Goal: Task Accomplishment & Management: Manage account settings

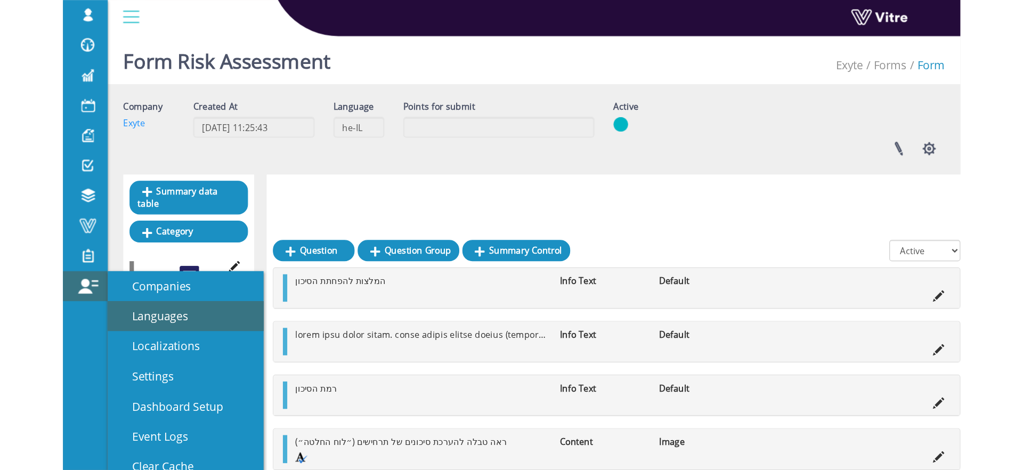
scroll to position [154, 0]
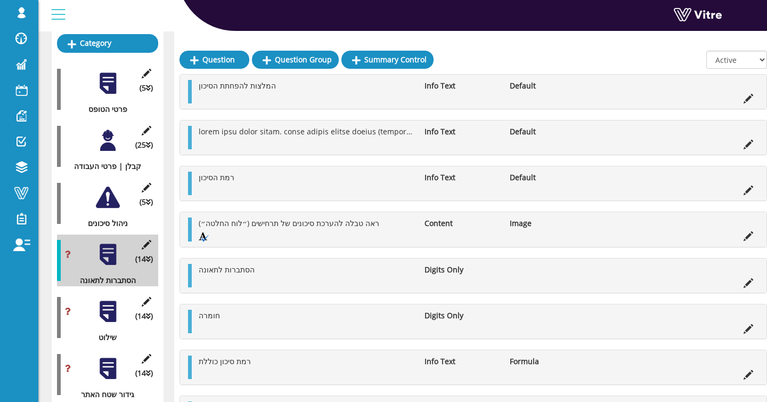
click at [104, 318] on div at bounding box center [108, 311] width 24 height 24
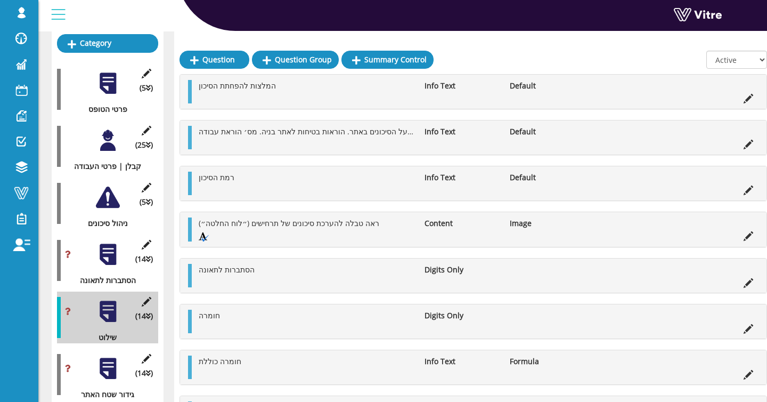
click at [111, 250] on div at bounding box center [108, 254] width 24 height 24
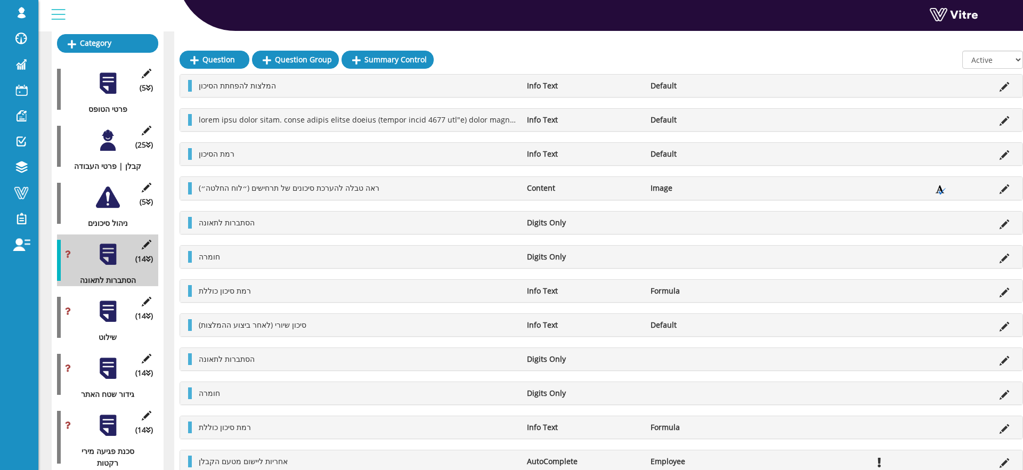
click at [111, 320] on div at bounding box center [108, 311] width 24 height 24
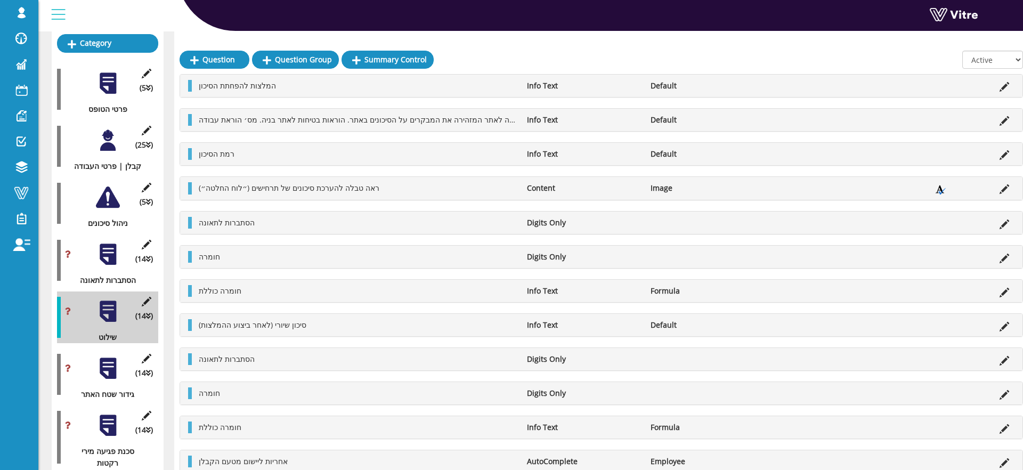
click at [113, 258] on div at bounding box center [108, 254] width 24 height 24
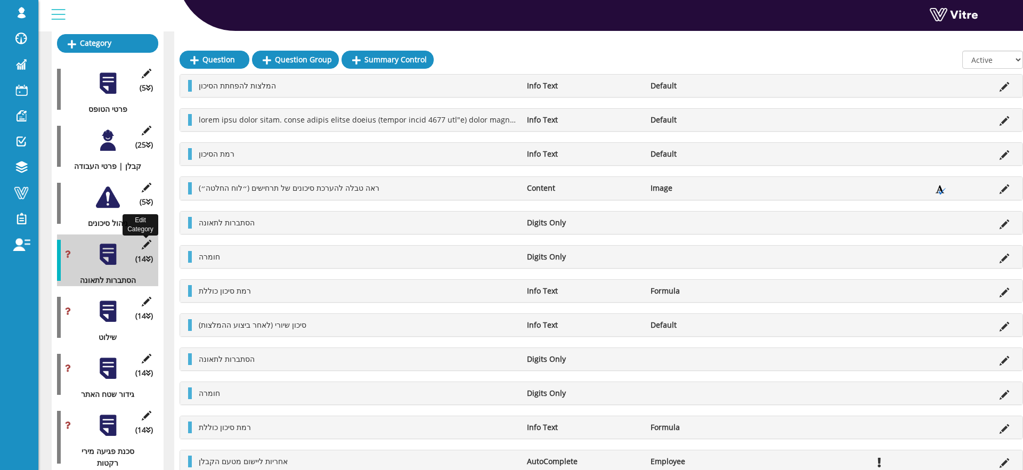
click at [145, 245] on icon at bounding box center [146, 245] width 13 height 10
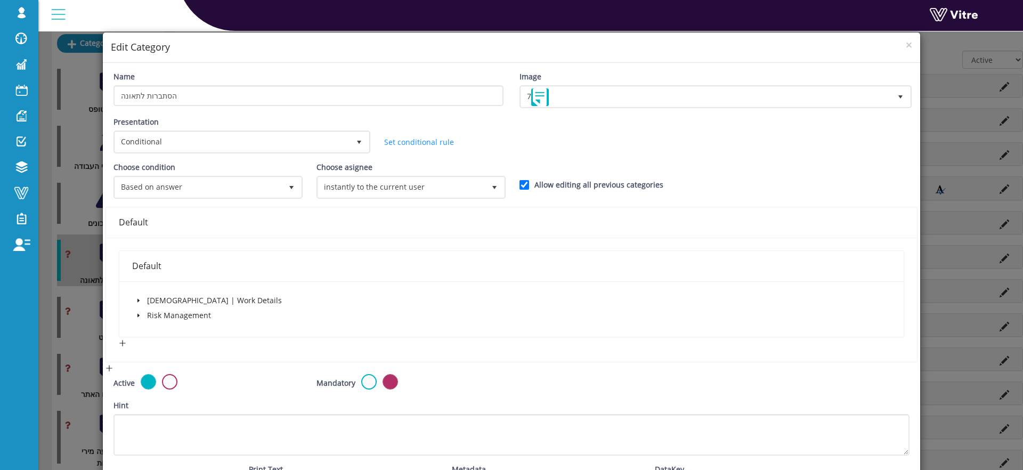
click at [71, 226] on div "× Edit Category Name הסתברות לתאונה Image 7 7 Presentation Conditional 5 Set Du…" at bounding box center [511, 235] width 1023 height 470
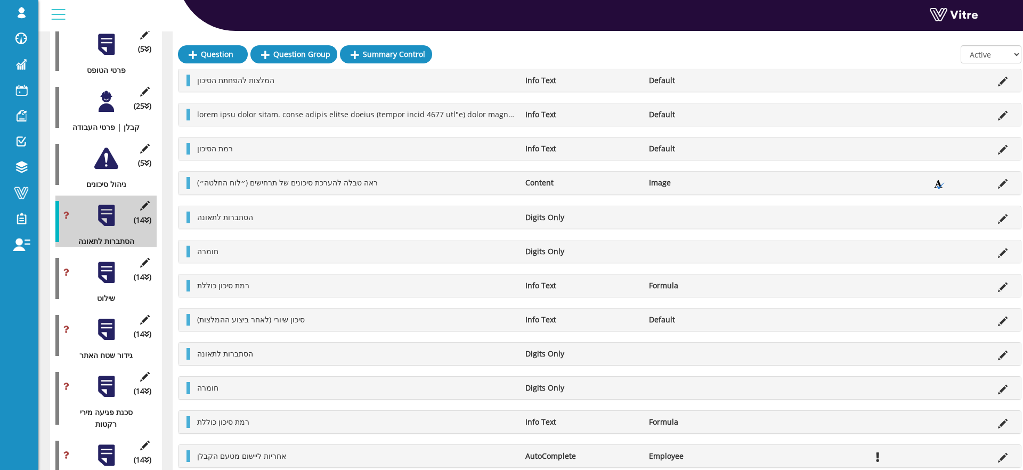
scroll to position [186, 2]
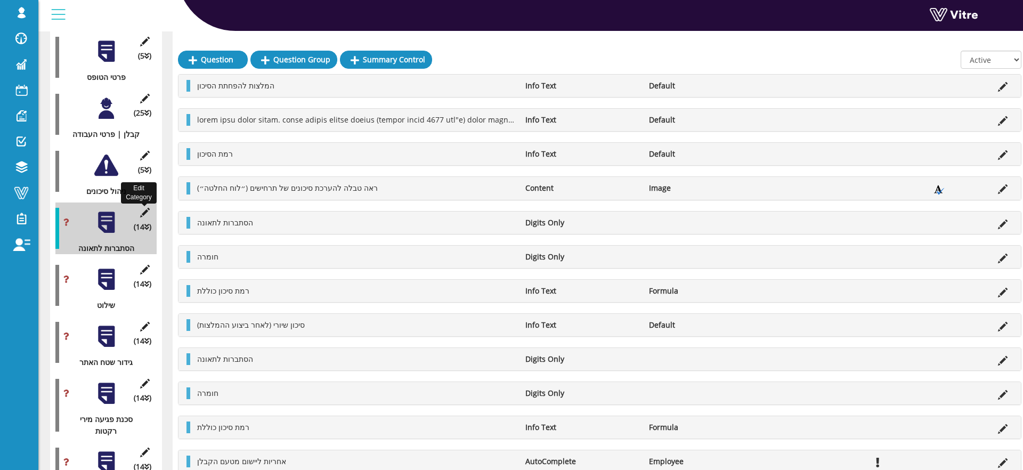
click at [144, 213] on icon at bounding box center [144, 213] width 13 height 10
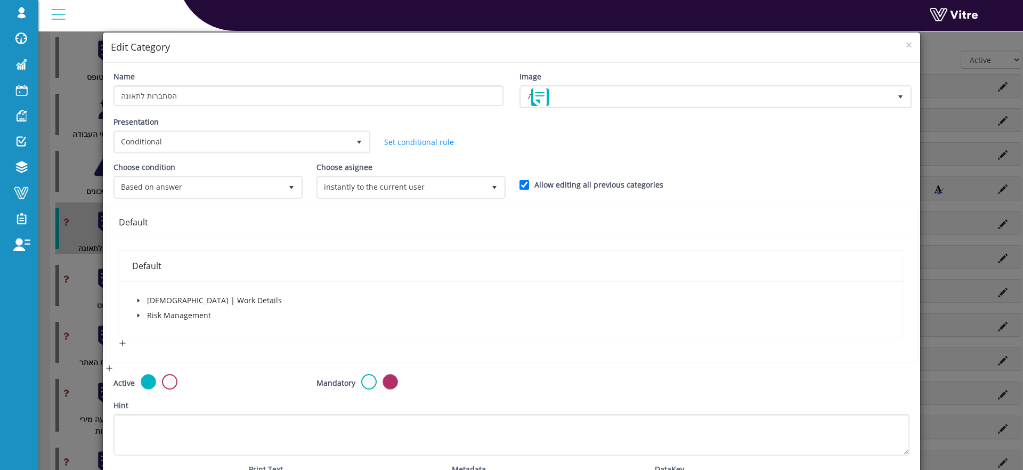
click at [81, 362] on div "× Edit Category Name הסתברות לתאונה Image 7 7 Presentation Conditional 5 Set Du…" at bounding box center [511, 235] width 1023 height 470
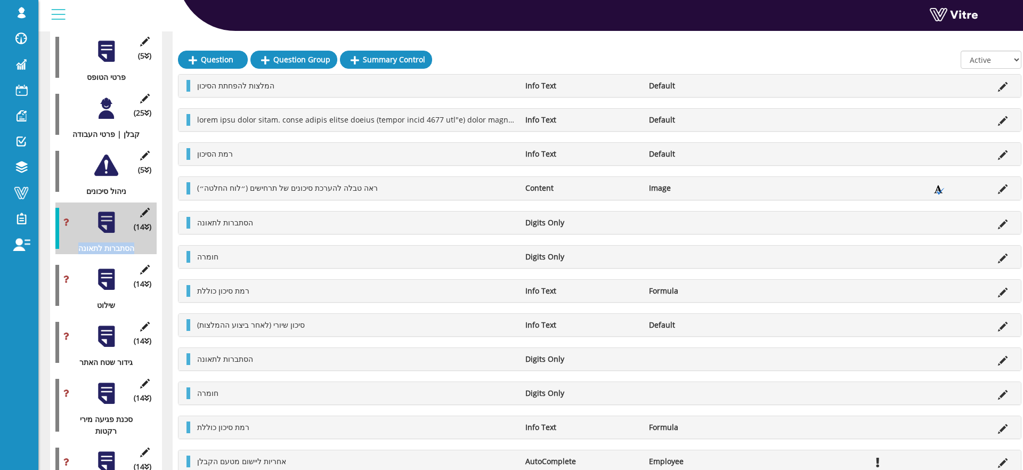
drag, startPoint x: 75, startPoint y: 250, endPoint x: 154, endPoint y: 253, distance: 79.4
click at [154, 253] on div "(14 ) הסתברות לתאונה" at bounding box center [105, 228] width 101 height 52
drag, startPoint x: 96, startPoint y: 308, endPoint x: 124, endPoint y: 309, distance: 27.7
click at [124, 308] on div "שילוט" at bounding box center [101, 305] width 93 height 12
drag, startPoint x: 75, startPoint y: 364, endPoint x: 152, endPoint y: 364, distance: 77.2
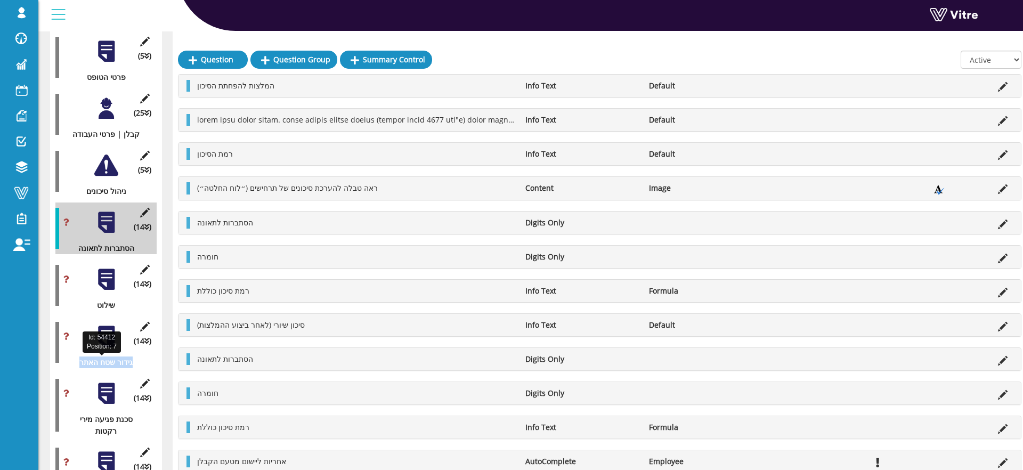
click at [141, 364] on div "גידור שטח האתר" at bounding box center [101, 362] width 93 height 12
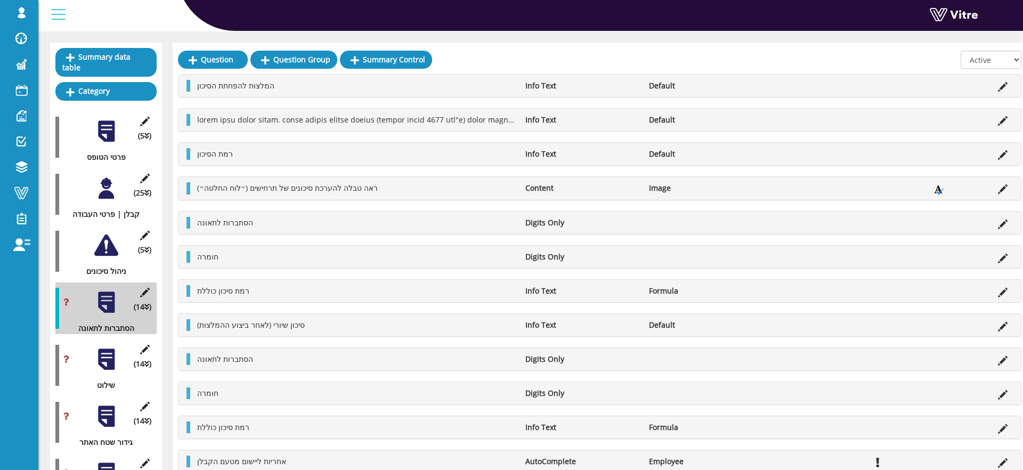
scroll to position [102, 2]
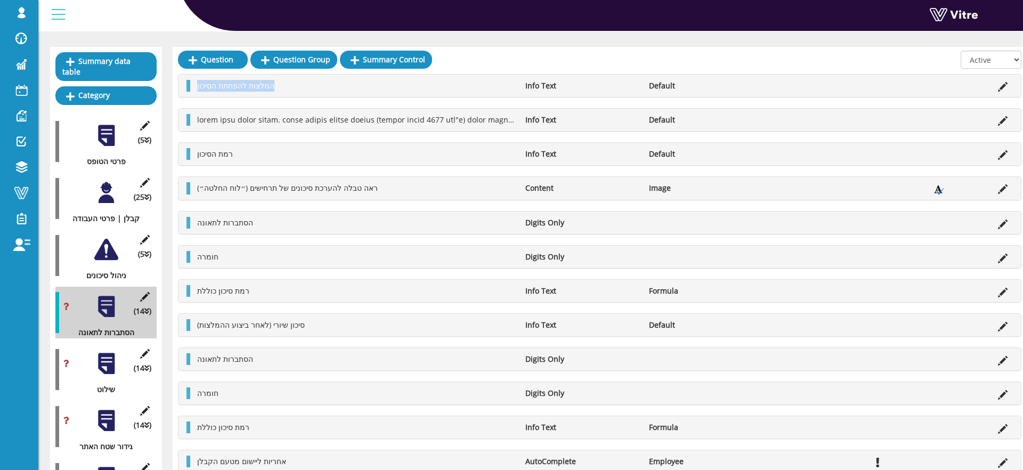
drag, startPoint x: 197, startPoint y: 84, endPoint x: 299, endPoint y: 85, distance: 102.3
click at [299, 85] on li "המלצות להפחתת הסיכון" at bounding box center [356, 86] width 328 height 12
drag, startPoint x: 198, startPoint y: 153, endPoint x: 219, endPoint y: 200, distance: 51.5
click at [224, 155] on span "רמת הסיכון" at bounding box center [215, 154] width 36 height 10
drag, startPoint x: 204, startPoint y: 220, endPoint x: 205, endPoint y: 251, distance: 30.9
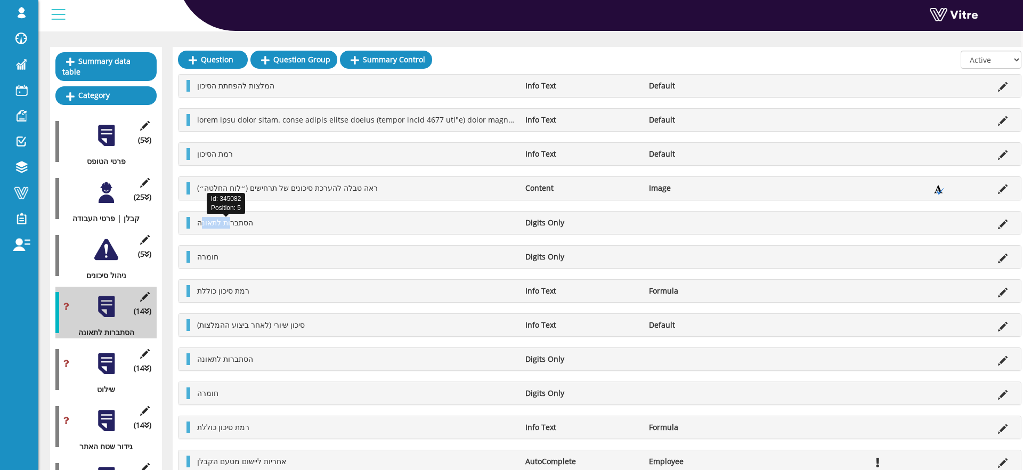
click at [228, 224] on span "הסתברות לתאונה" at bounding box center [225, 222] width 56 height 10
drag, startPoint x: 203, startPoint y: 254, endPoint x: 225, endPoint y: 255, distance: 21.9
click at [225, 255] on li "חומרה" at bounding box center [356, 257] width 328 height 12
click at [110, 370] on div at bounding box center [106, 364] width 24 height 24
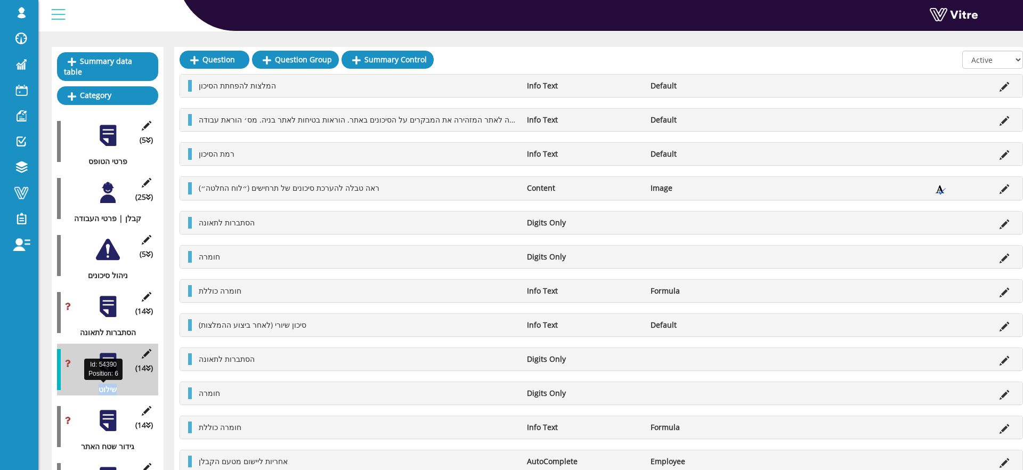
drag, startPoint x: 96, startPoint y: 387, endPoint x: 129, endPoint y: 390, distance: 33.2
click at [133, 389] on div "שילוט" at bounding box center [103, 389] width 93 height 12
click at [96, 392] on div "שילוט" at bounding box center [103, 389] width 93 height 12
drag, startPoint x: 94, startPoint y: 393, endPoint x: 125, endPoint y: 393, distance: 30.9
click at [125, 393] on div "שילוט" at bounding box center [103, 389] width 93 height 12
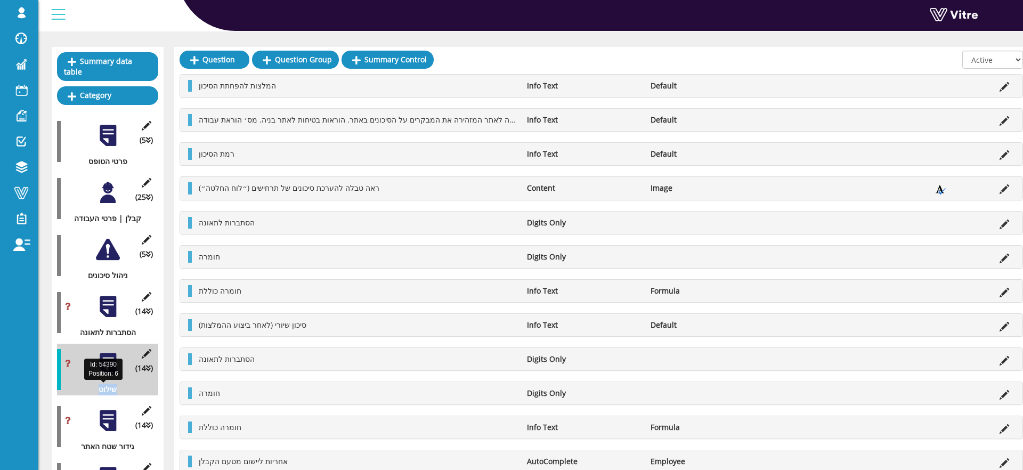
click at [125, 391] on div "שילוט" at bounding box center [103, 389] width 93 height 12
drag, startPoint x: 100, startPoint y: 390, endPoint x: 124, endPoint y: 392, distance: 24.6
click at [125, 391] on div "שילוט" at bounding box center [103, 389] width 93 height 12
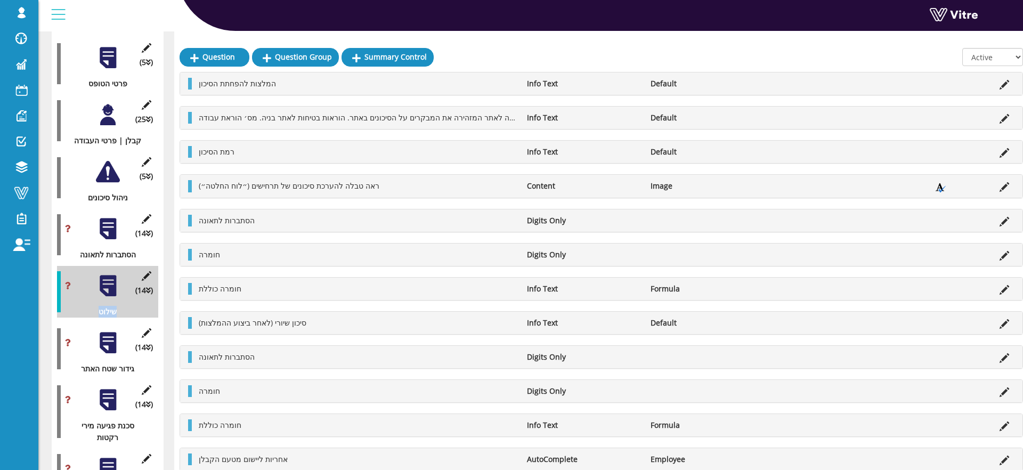
scroll to position [177, 0]
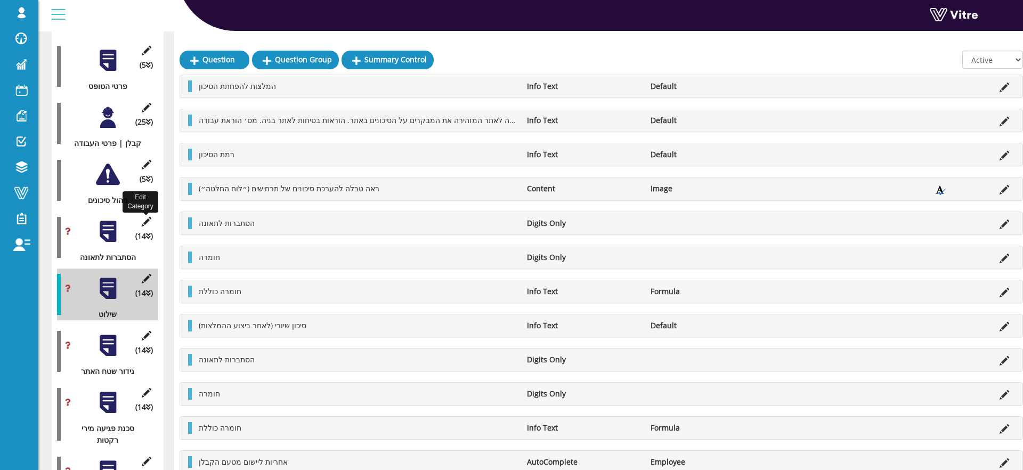
click at [143, 225] on icon at bounding box center [146, 222] width 13 height 10
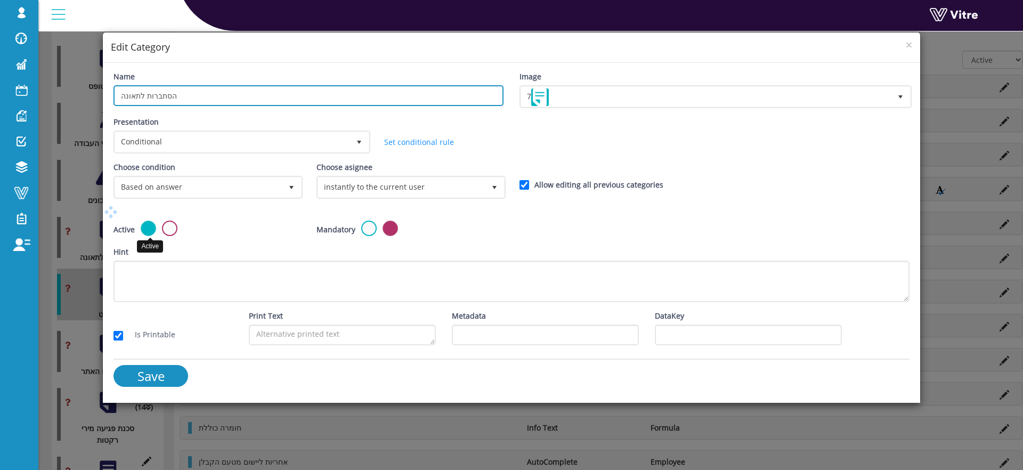
click at [186, 98] on input "הסתברות לתאונה" at bounding box center [308, 95] width 390 height 21
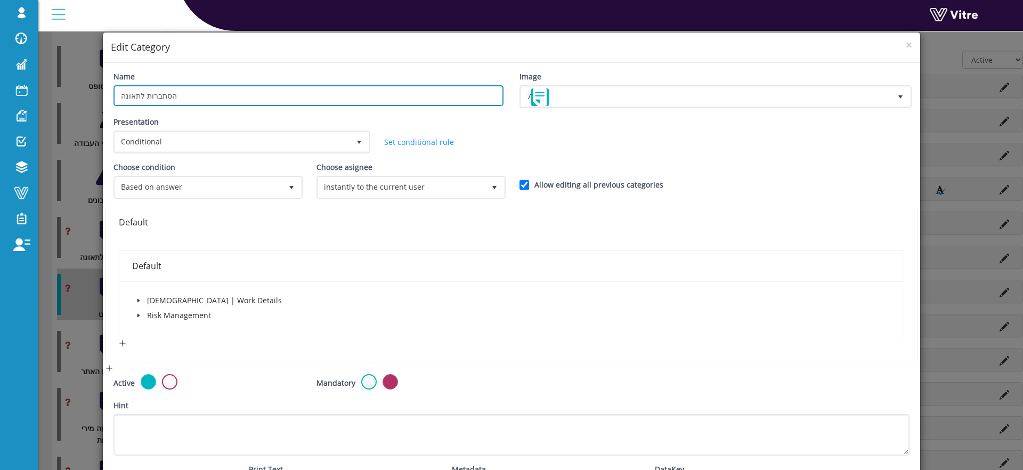
click at [186, 98] on input "הסתברות לתאונה" at bounding box center [308, 95] width 390 height 21
type input "t"
type input "אי מינוי מנהל עבודה"
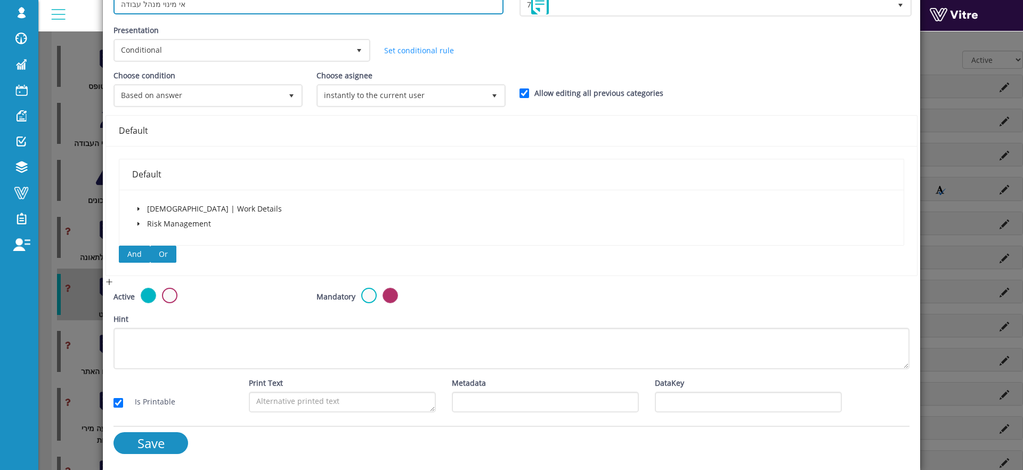
scroll to position [86, 0]
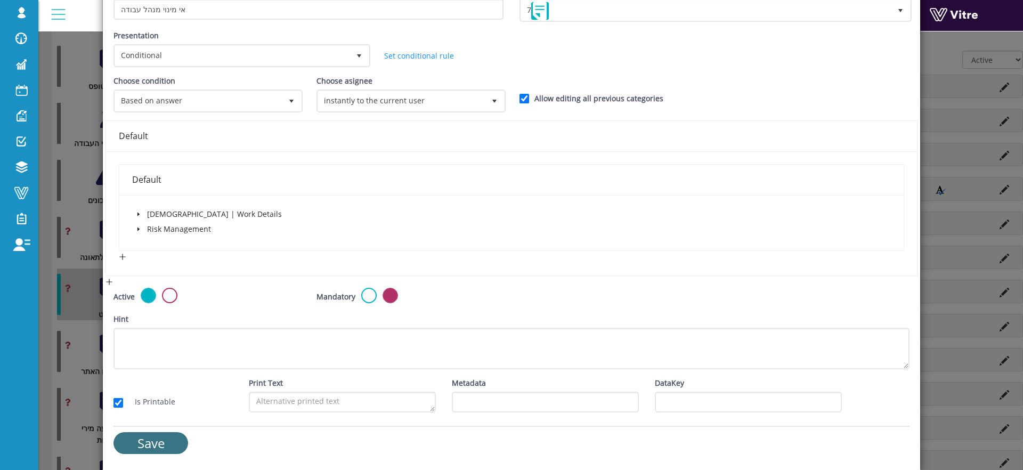
click at [140, 401] on input "Save" at bounding box center [150, 443] width 75 height 22
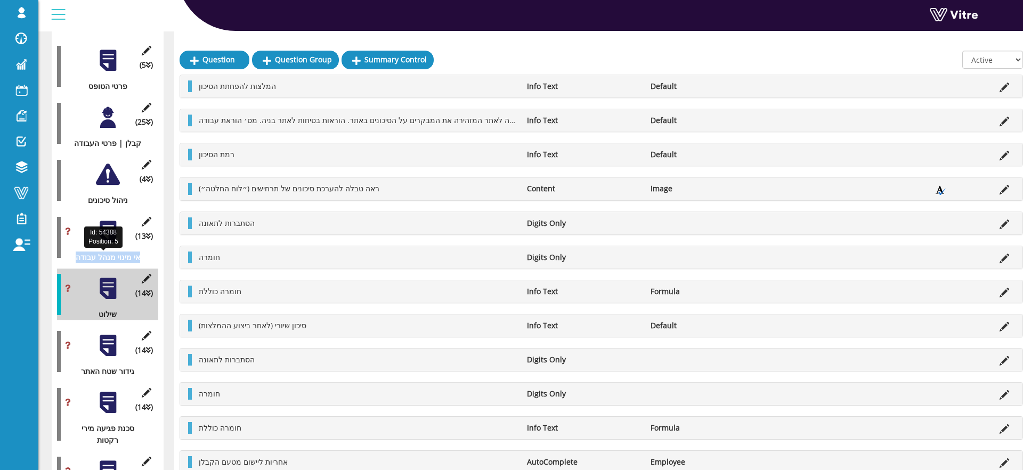
drag, startPoint x: 70, startPoint y: 259, endPoint x: 145, endPoint y: 262, distance: 75.7
click at [145, 262] on div "אי מינוי מנהל עבודה" at bounding box center [103, 257] width 93 height 12
drag, startPoint x: 103, startPoint y: 316, endPoint x: 124, endPoint y: 346, distance: 36.2
drag, startPoint x: 83, startPoint y: 370, endPoint x: 144, endPoint y: 370, distance: 61.8
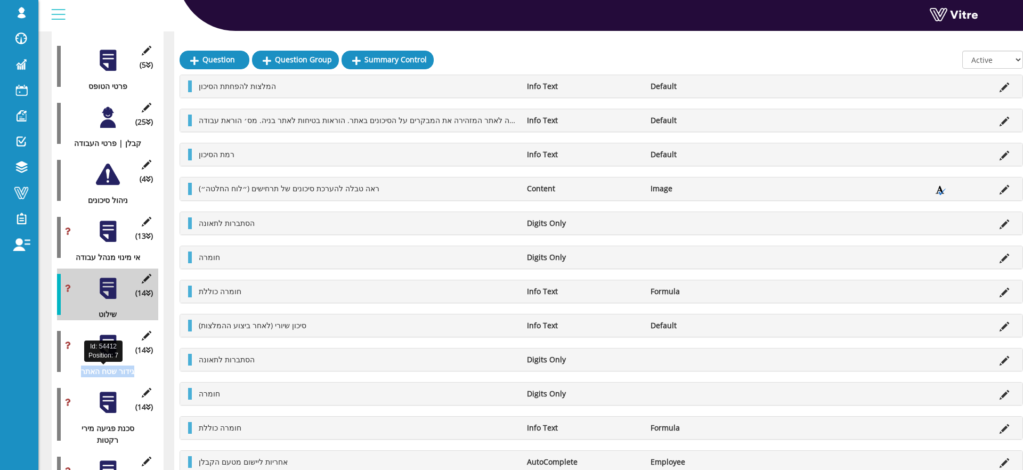
click at [144, 370] on div "גידור שטח האתר" at bounding box center [103, 371] width 93 height 12
click at [149, 218] on icon at bounding box center [146, 222] width 13 height 10
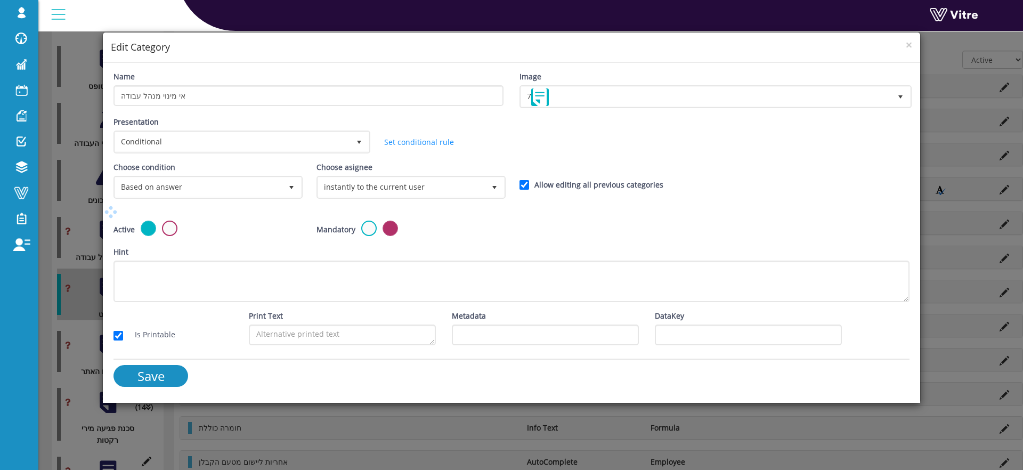
click at [172, 233] on label at bounding box center [169, 227] width 15 height 15
click at [0, 0] on input "radio" at bounding box center [0, 0] width 0 height 0
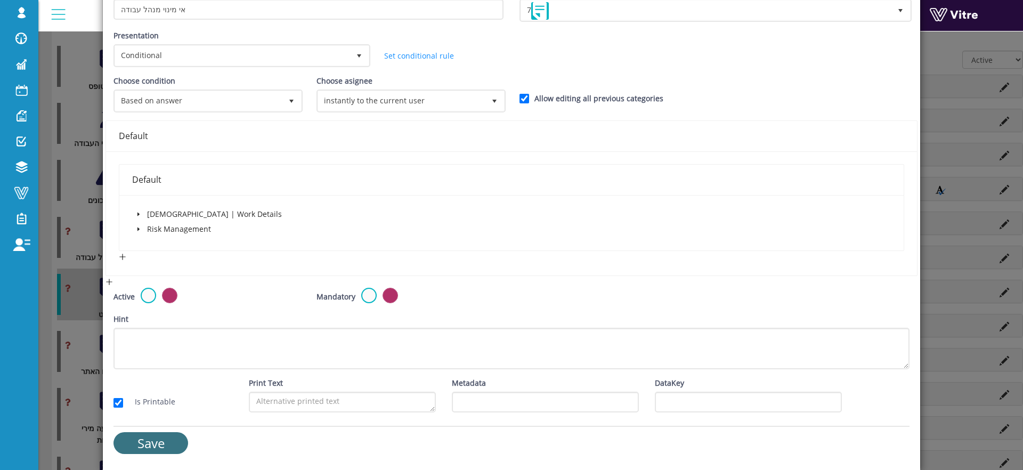
click at [167, 401] on input "Save" at bounding box center [150, 443] width 75 height 22
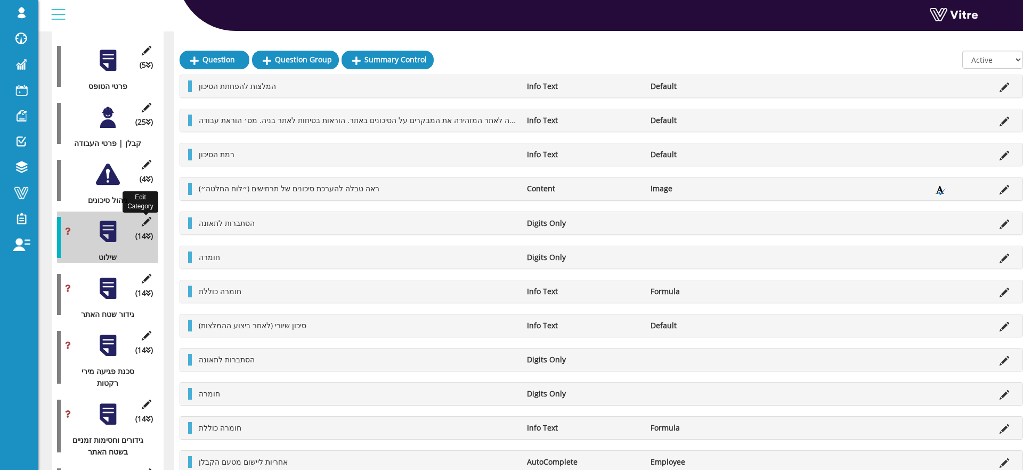
click at [147, 218] on icon at bounding box center [146, 222] width 13 height 10
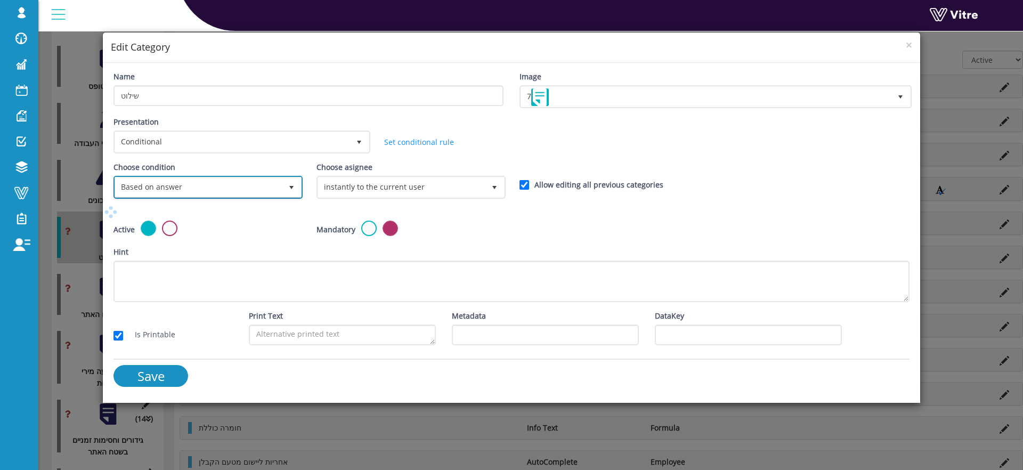
click at [186, 193] on span "Based on answer" at bounding box center [198, 186] width 167 height 19
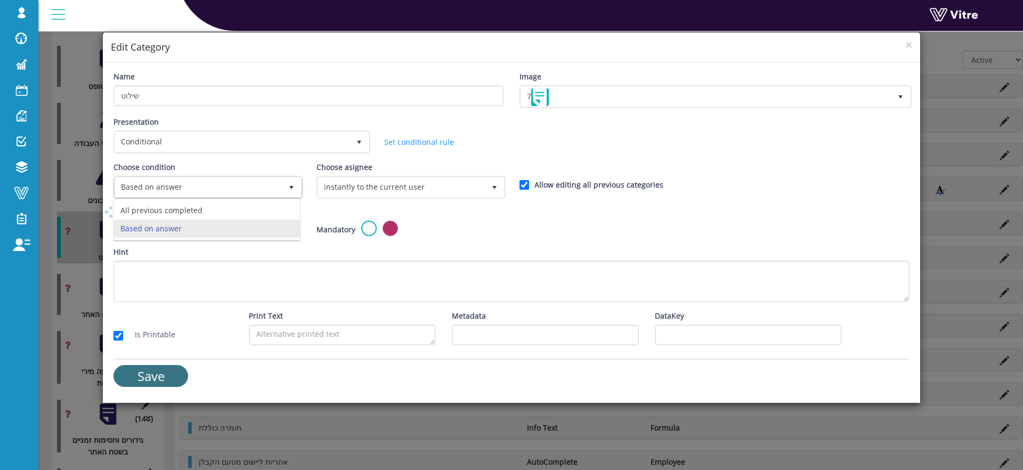
click at [304, 240] on div "Active" at bounding box center [206, 233] width 203 height 26
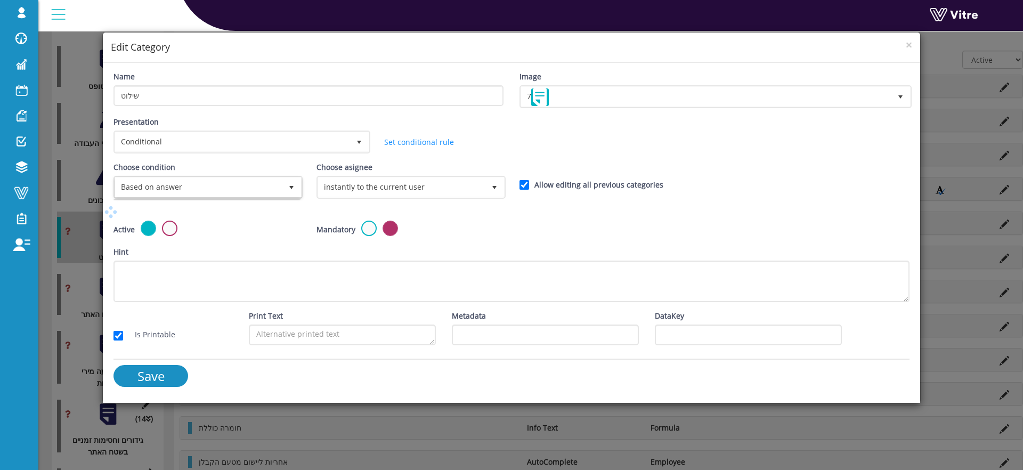
click at [175, 224] on div "All previous completed Based on answer No data found." at bounding box center [206, 220] width 187 height 42
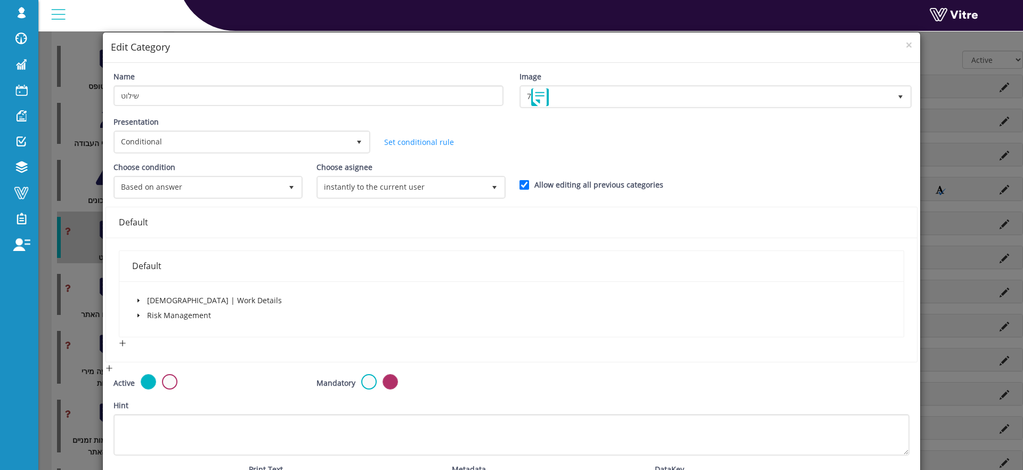
click at [168, 381] on label at bounding box center [169, 381] width 15 height 15
click at [0, 0] on input "radio" at bounding box center [0, 0] width 0 height 0
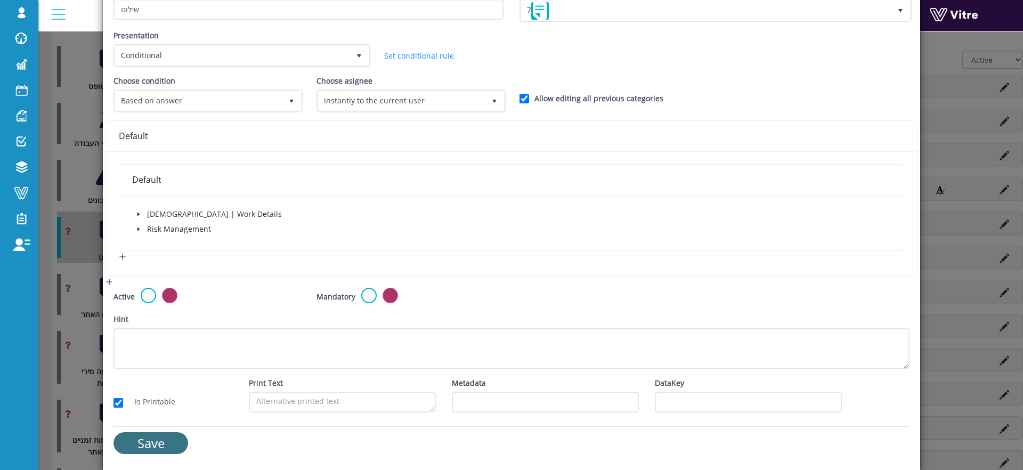
click at [153, 401] on input "Save" at bounding box center [150, 443] width 75 height 22
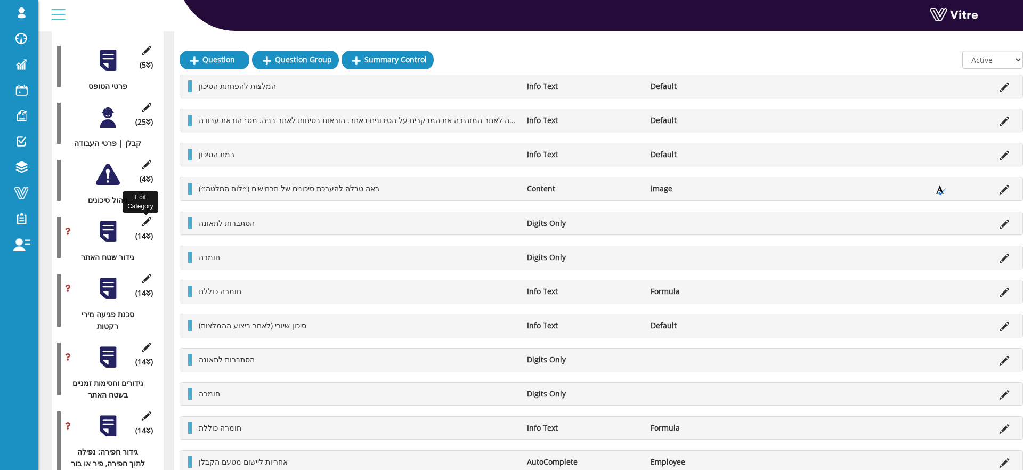
click at [143, 222] on icon at bounding box center [146, 222] width 13 height 10
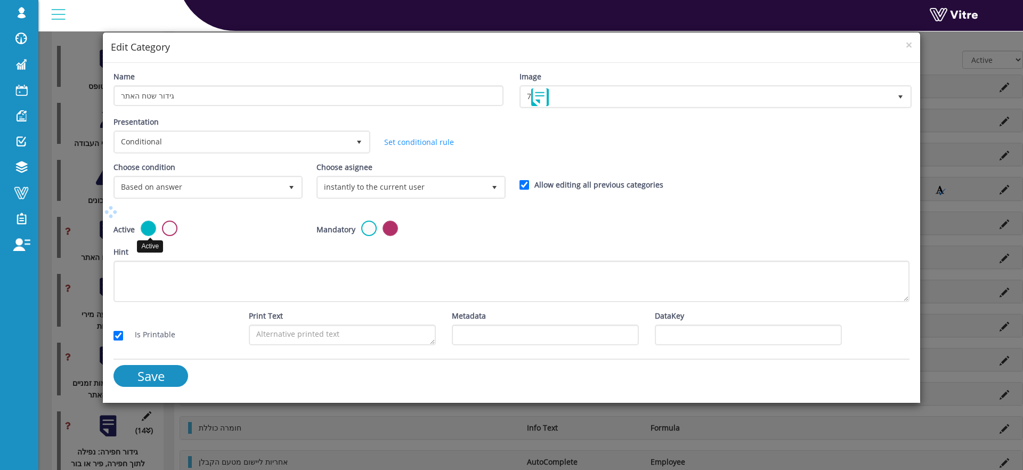
click at [177, 231] on label at bounding box center [169, 227] width 15 height 15
click at [0, 0] on input "radio" at bounding box center [0, 0] width 0 height 0
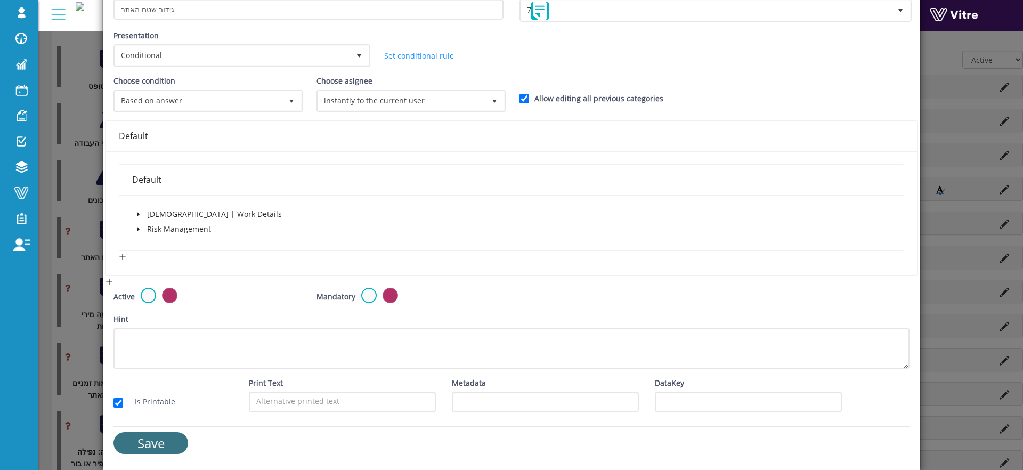
click at [159, 401] on input "Save" at bounding box center [150, 443] width 75 height 22
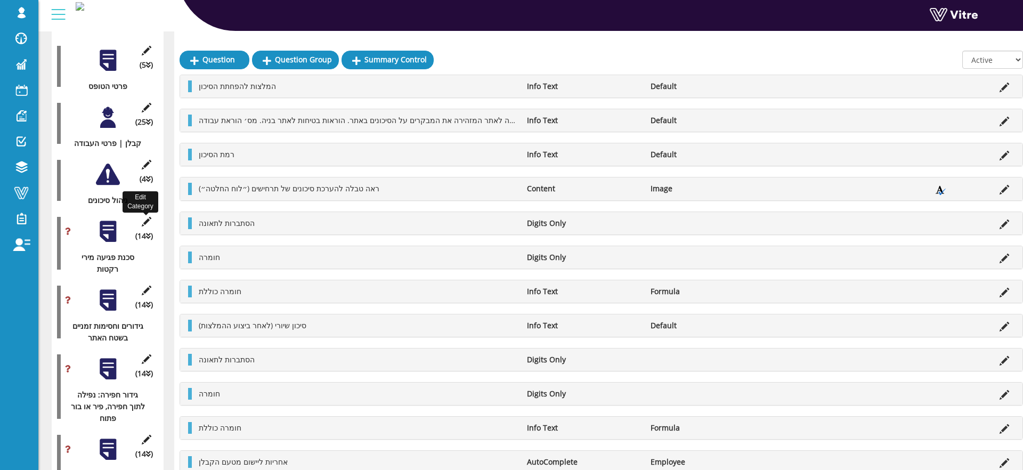
click at [142, 224] on icon at bounding box center [146, 222] width 13 height 10
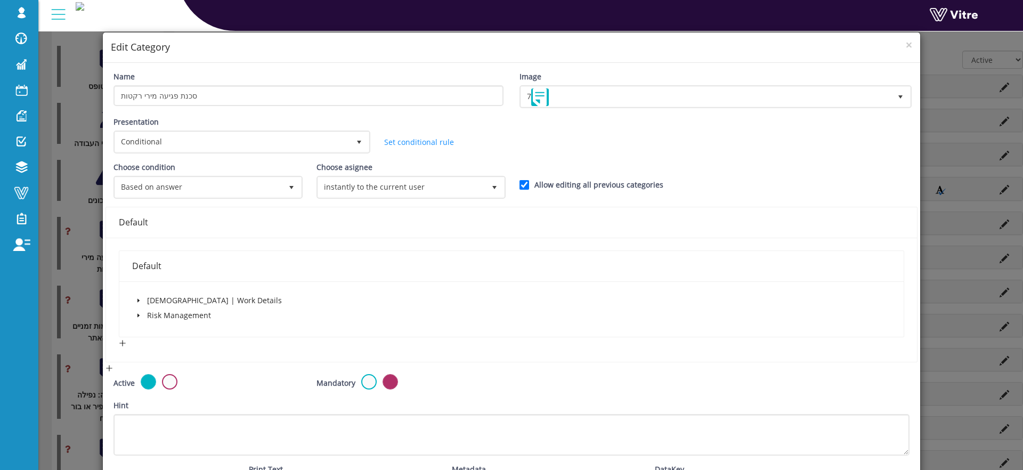
click at [141, 313] on span at bounding box center [138, 315] width 13 height 13
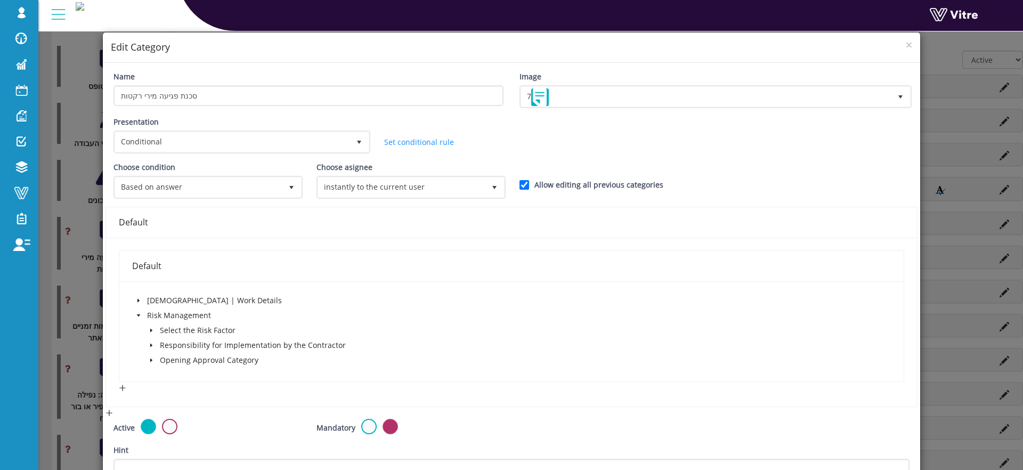
click at [141, 313] on span at bounding box center [138, 315] width 13 height 13
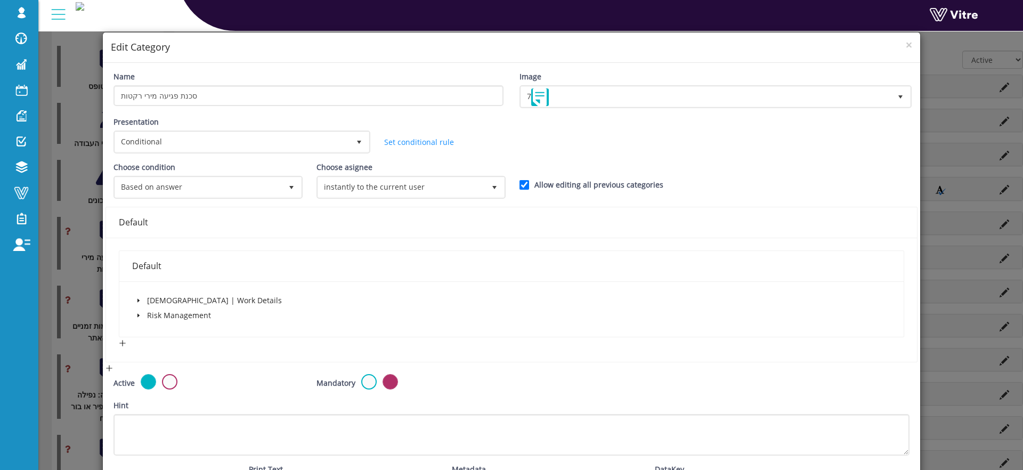
click at [89, 305] on div "× Edit Category Name סכנת פגיעה מירי רקטות Image 7 7 Presentation Conditional 5…" at bounding box center [511, 235] width 1023 height 470
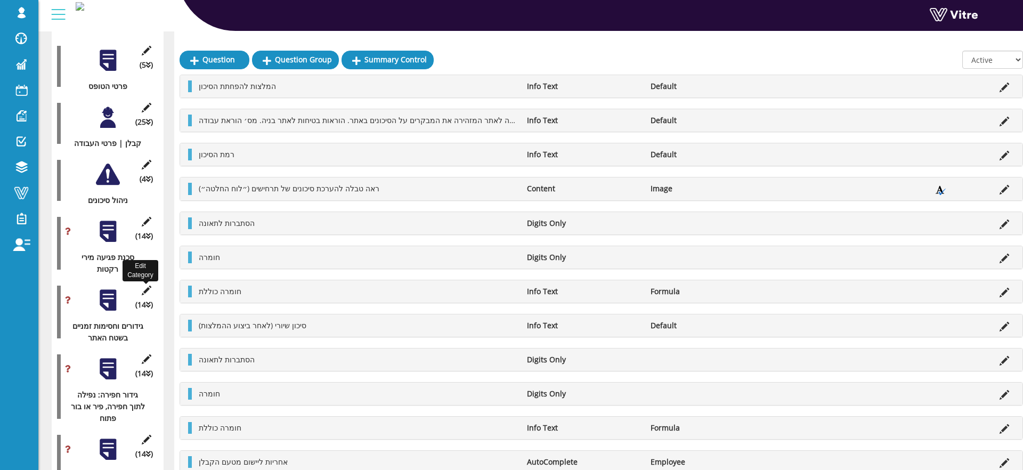
click at [144, 291] on icon at bounding box center [146, 290] width 13 height 10
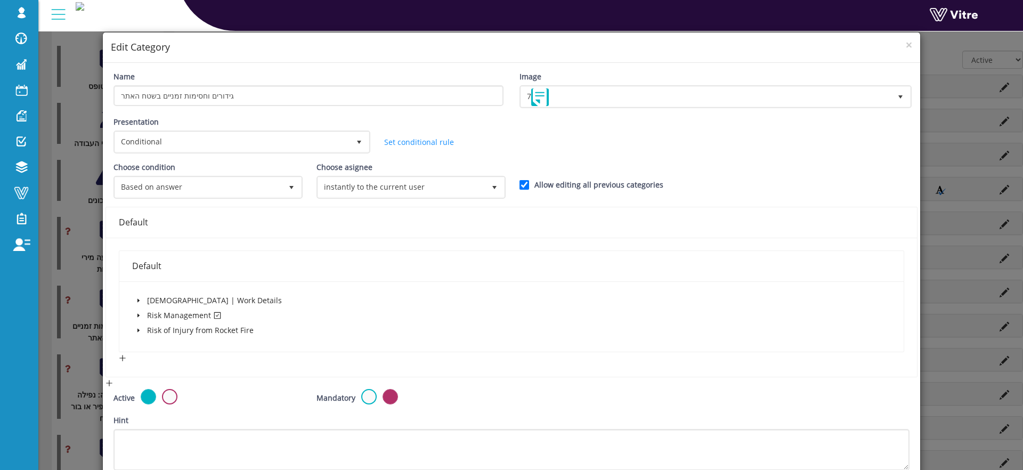
click at [69, 295] on div "× Edit Category Name גידורים וחסימות זמניים בשטח האתר Image 7 7 Presentation Co…" at bounding box center [511, 235] width 1023 height 470
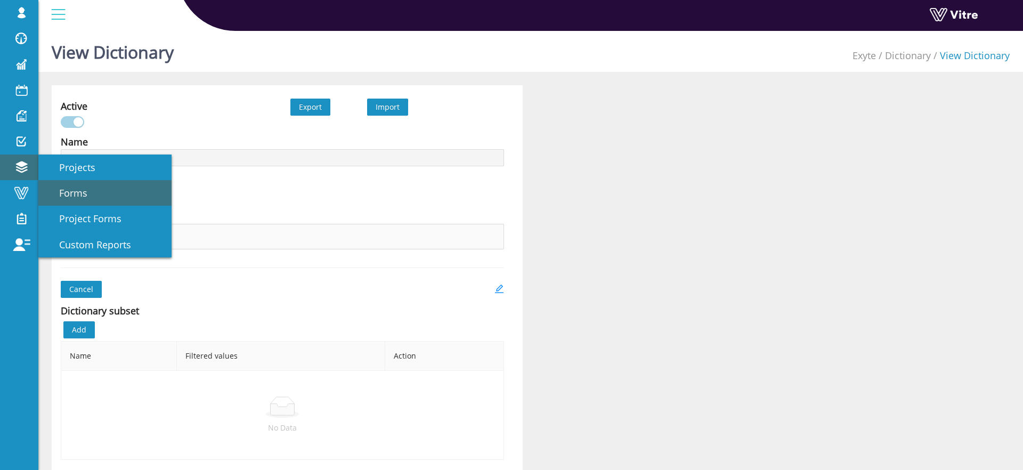
click at [57, 180] on link "Forms" at bounding box center [104, 193] width 133 height 26
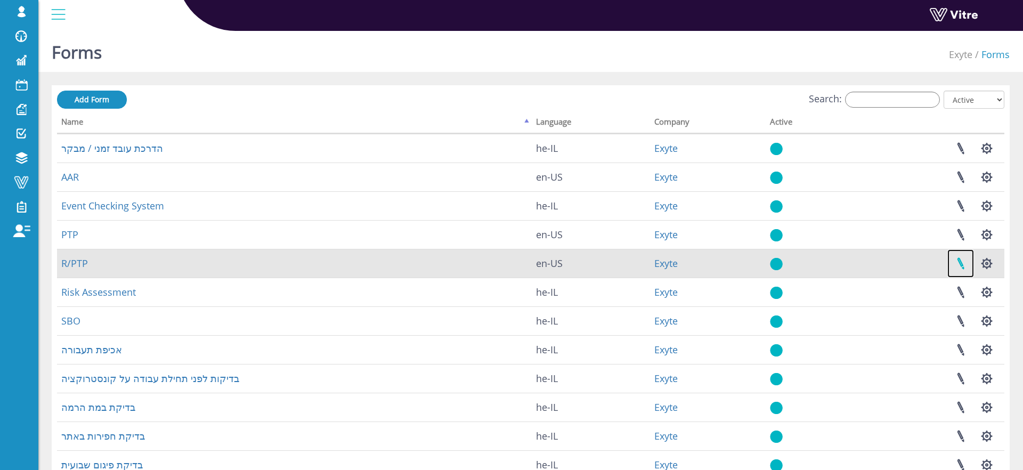
click at [961, 261] on link at bounding box center [960, 263] width 27 height 28
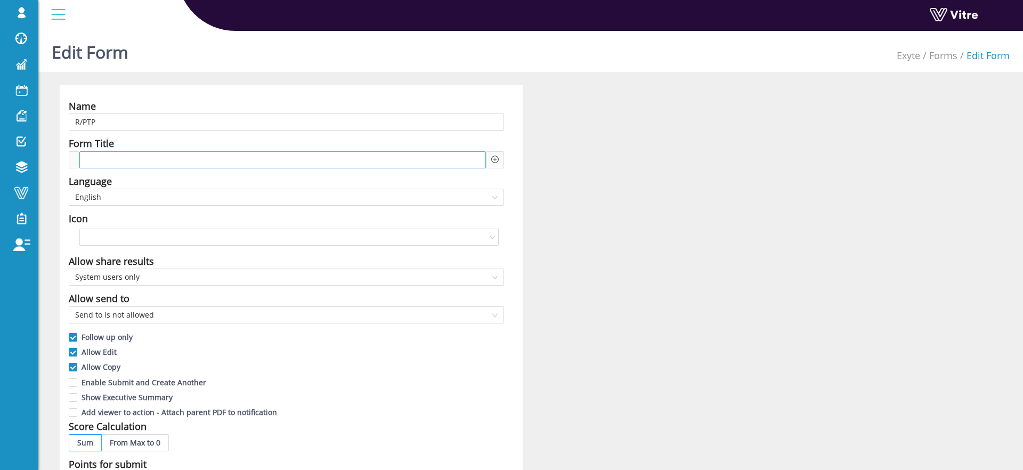
click at [121, 161] on span at bounding box center [127, 160] width 80 height 12
click at [488, 158] on div at bounding box center [495, 159] width 18 height 17
click at [495, 159] on icon "plus-circle" at bounding box center [494, 159] width 3 height 3
click at [516, 167] on div "Question" at bounding box center [585, 167] width 143 height 17
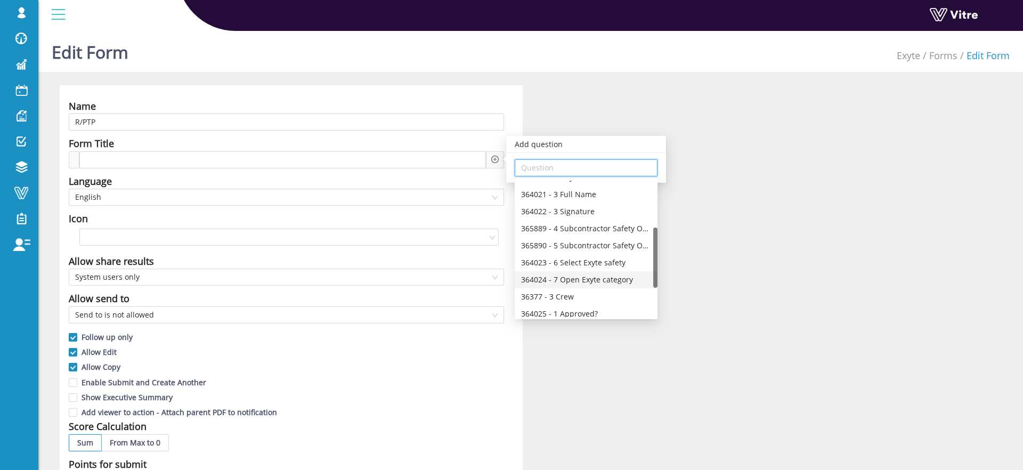
scroll to position [104, 0]
click at [848, 93] on div "Name R/PTP Form Title Add question Question Language English Icon Allow share r…" at bounding box center [531, 468] width 958 height 767
